Goal: Task Accomplishment & Management: Manage account settings

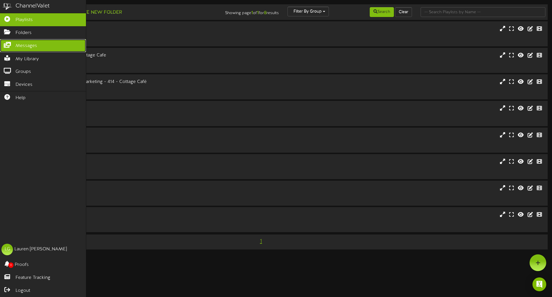
click at [29, 44] on span "Messages" at bounding box center [27, 46] width 22 height 7
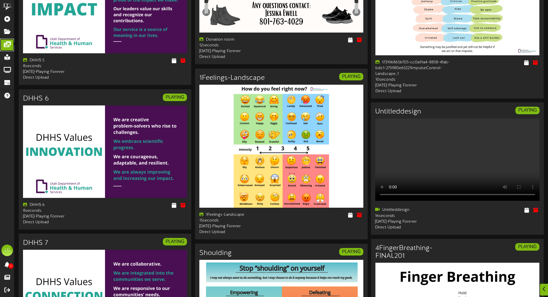
scroll to position [910, 0]
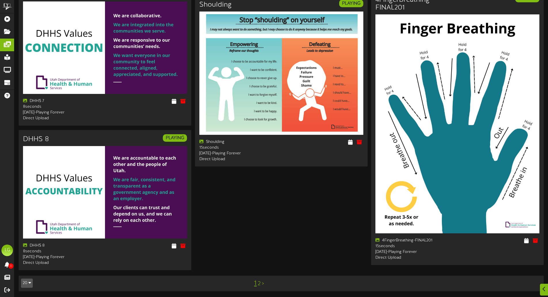
click at [263, 283] on link ">" at bounding box center [263, 283] width 2 height 6
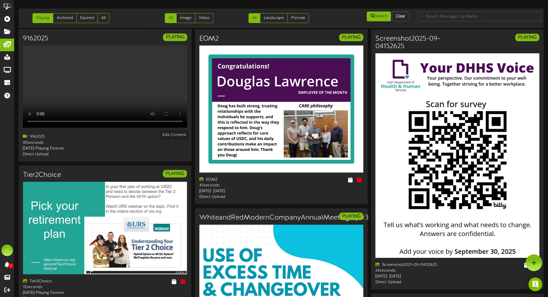
click at [173, 140] on icon at bounding box center [173, 136] width 5 height 6
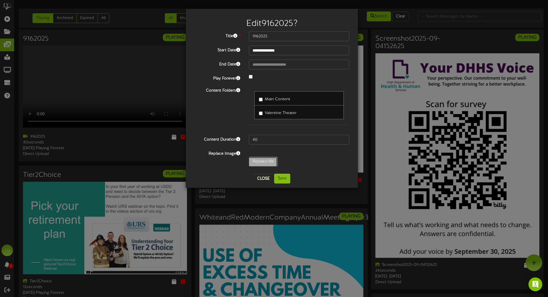
type input "**********"
type input "9232025"
type input "37"
click at [287, 177] on button "Save" at bounding box center [282, 178] width 16 height 10
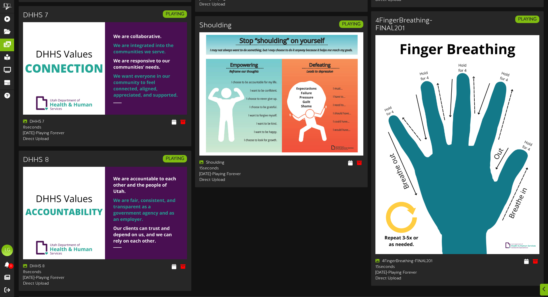
scroll to position [910, 0]
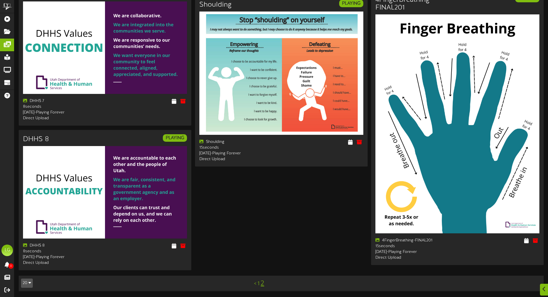
click at [264, 285] on div "< 1 2" at bounding box center [259, 283] width 132 height 11
click at [263, 286] on link "2" at bounding box center [262, 282] width 3 height 7
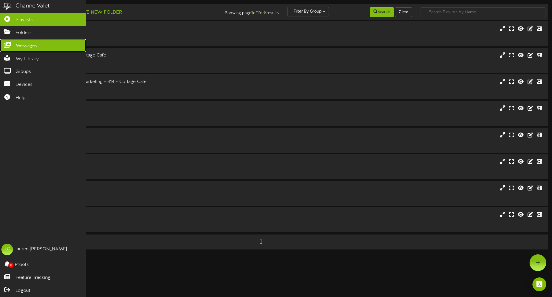
click at [39, 44] on link "Messages" at bounding box center [43, 45] width 86 height 13
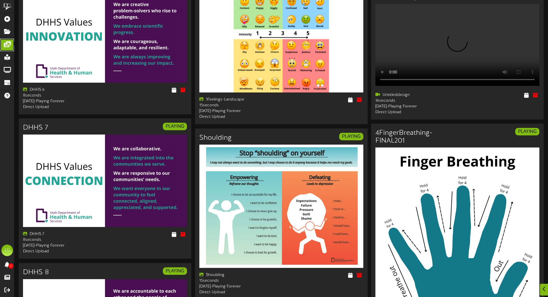
scroll to position [910, 0]
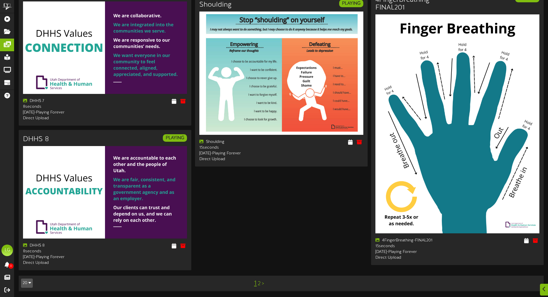
click at [258, 284] on link "2" at bounding box center [259, 283] width 3 height 6
